Goal: Task Accomplishment & Management: Use online tool/utility

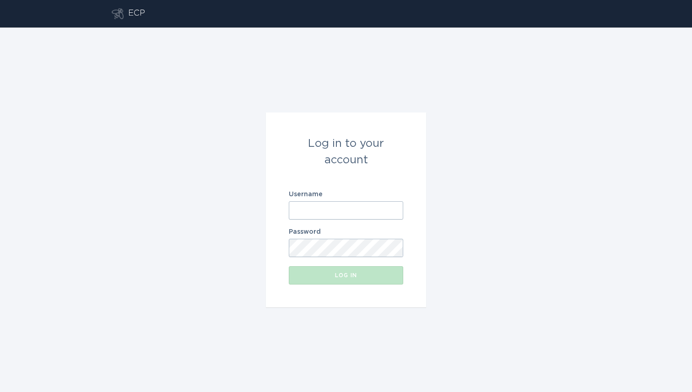
click at [369, 206] on input "Username" at bounding box center [346, 211] width 114 height 18
paste input "[EMAIL_ADDRESS][DOMAIN_NAME]"
type input "[EMAIL_ADDRESS][DOMAIN_NAME]"
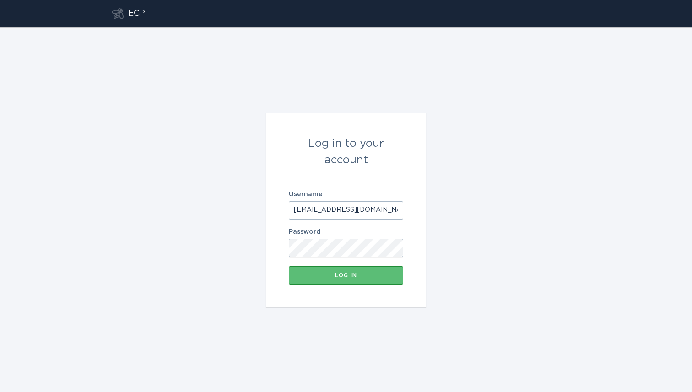
click at [335, 305] on form "Log in to your account Username [EMAIL_ADDRESS][DOMAIN_NAME] Password Log in" at bounding box center [346, 210] width 160 height 195
click at [335, 277] on div "Log in" at bounding box center [346, 275] width 105 height 5
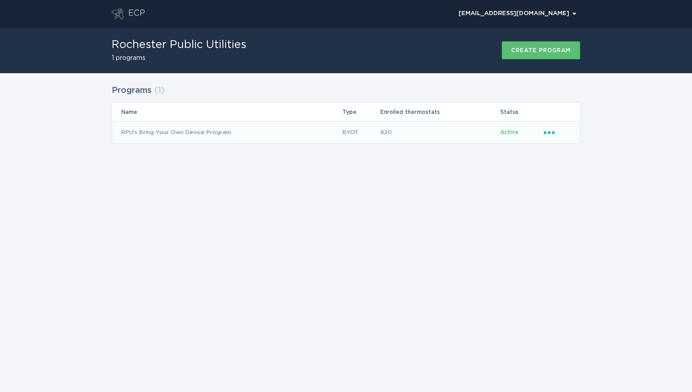
click at [550, 131] on icon "Ellipsis" at bounding box center [550, 131] width 13 height 8
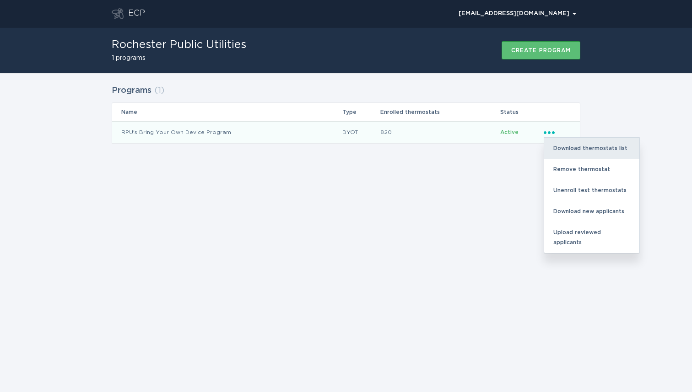
click at [562, 145] on div "Download thermostats list" at bounding box center [592, 148] width 95 height 21
